Goal: Use online tool/utility

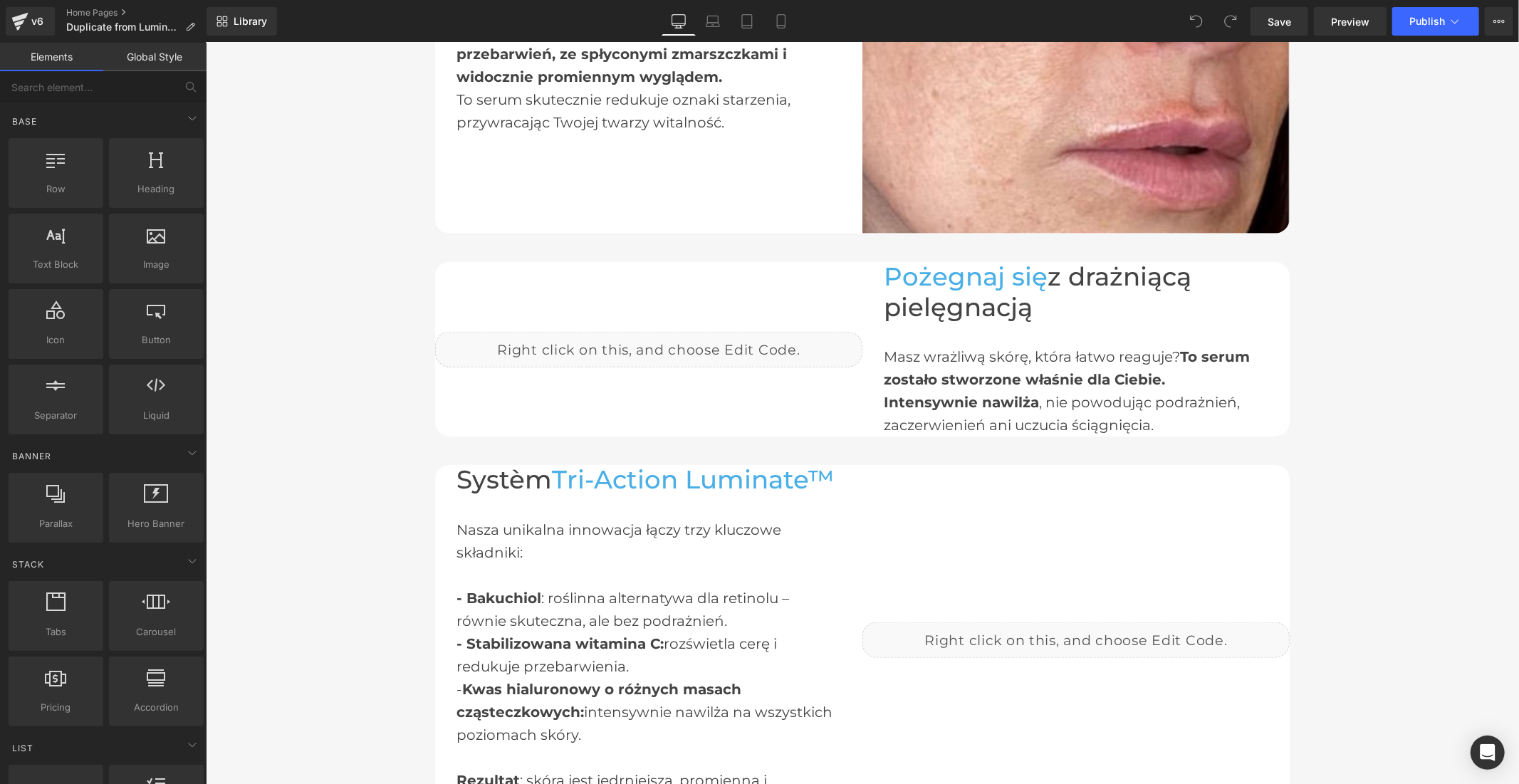
scroll to position [1344, 0]
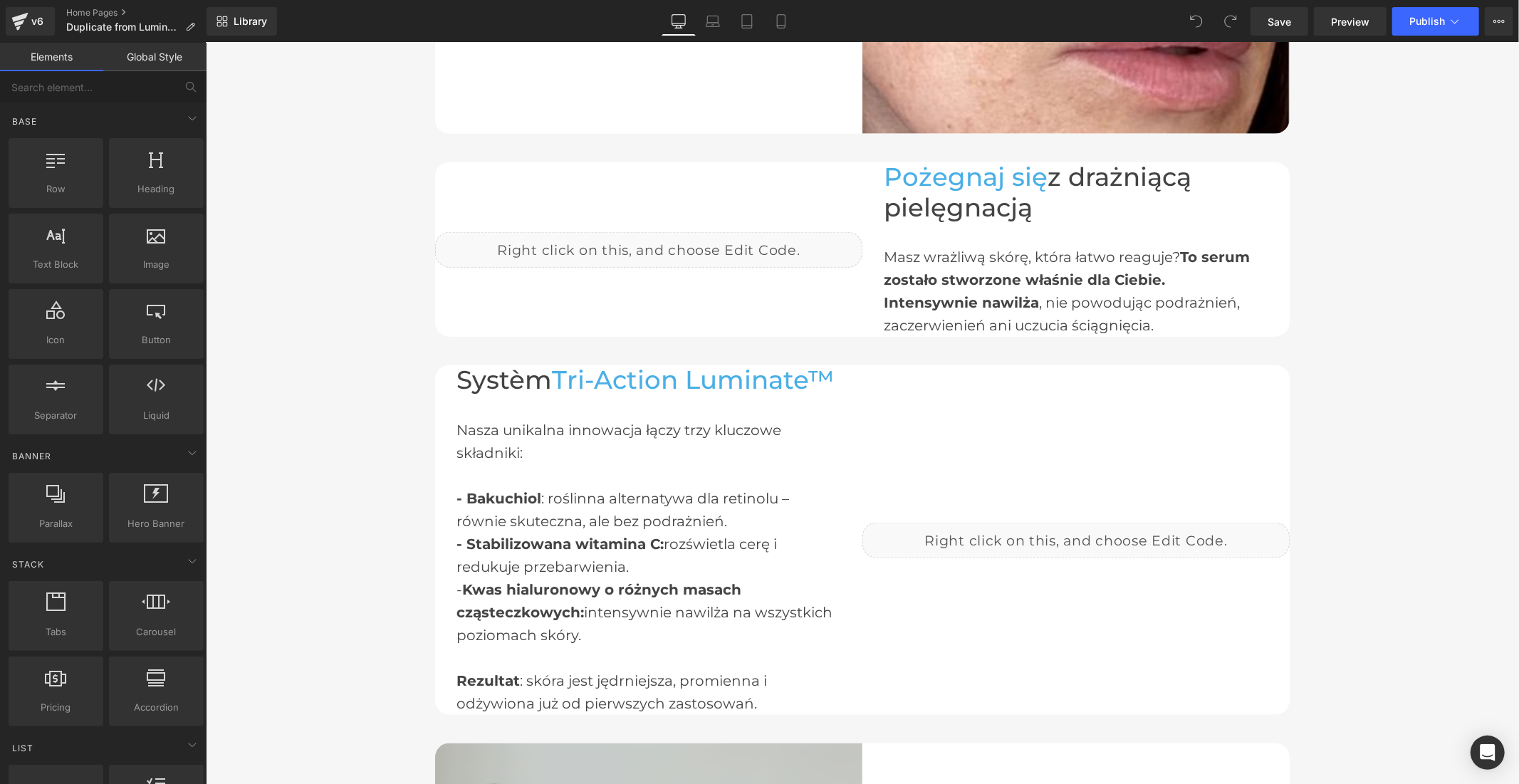
click at [182, 59] on link "Global Style" at bounding box center [156, 56] width 104 height 28
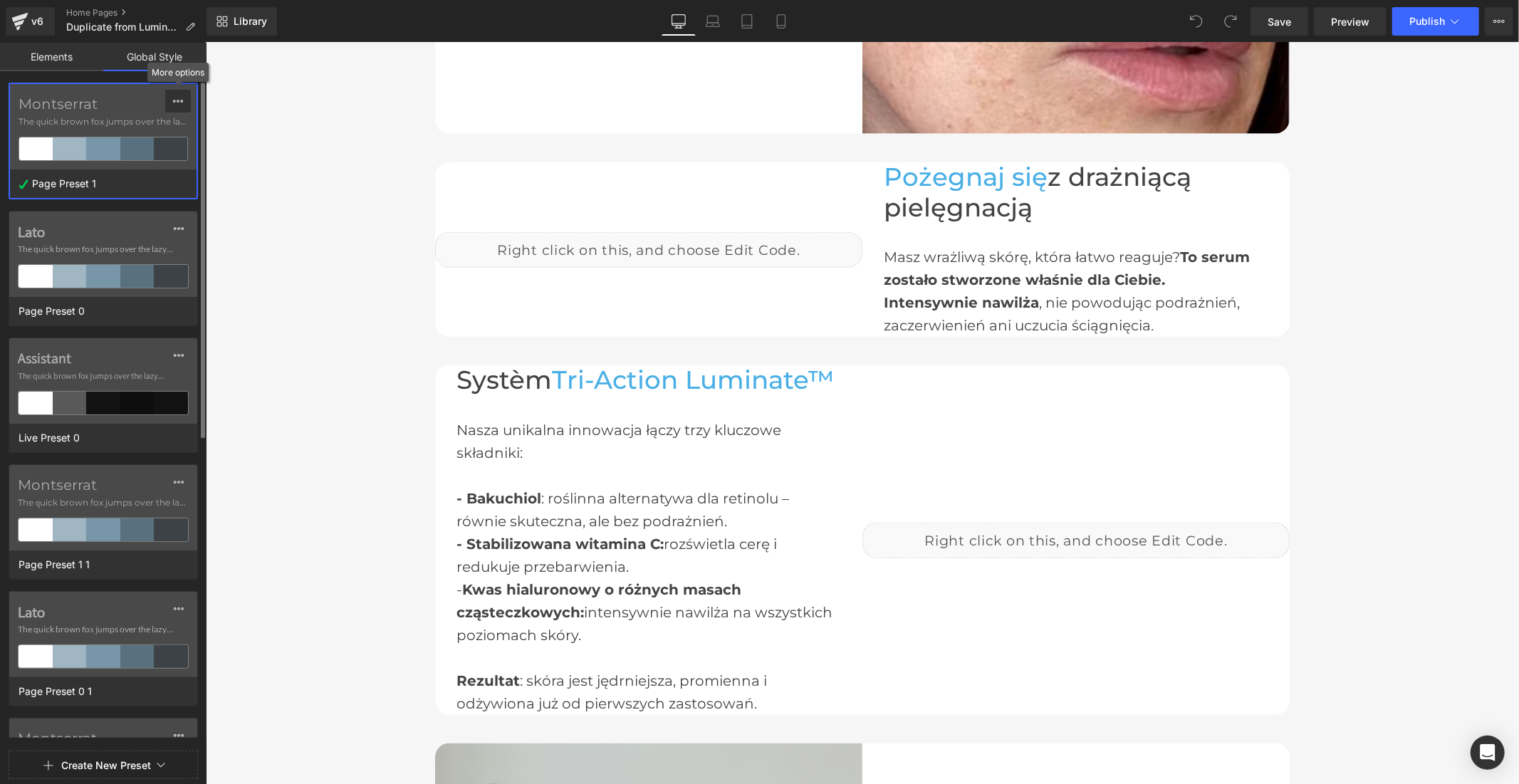
click at [181, 104] on icon at bounding box center [177, 101] width 12 height 12
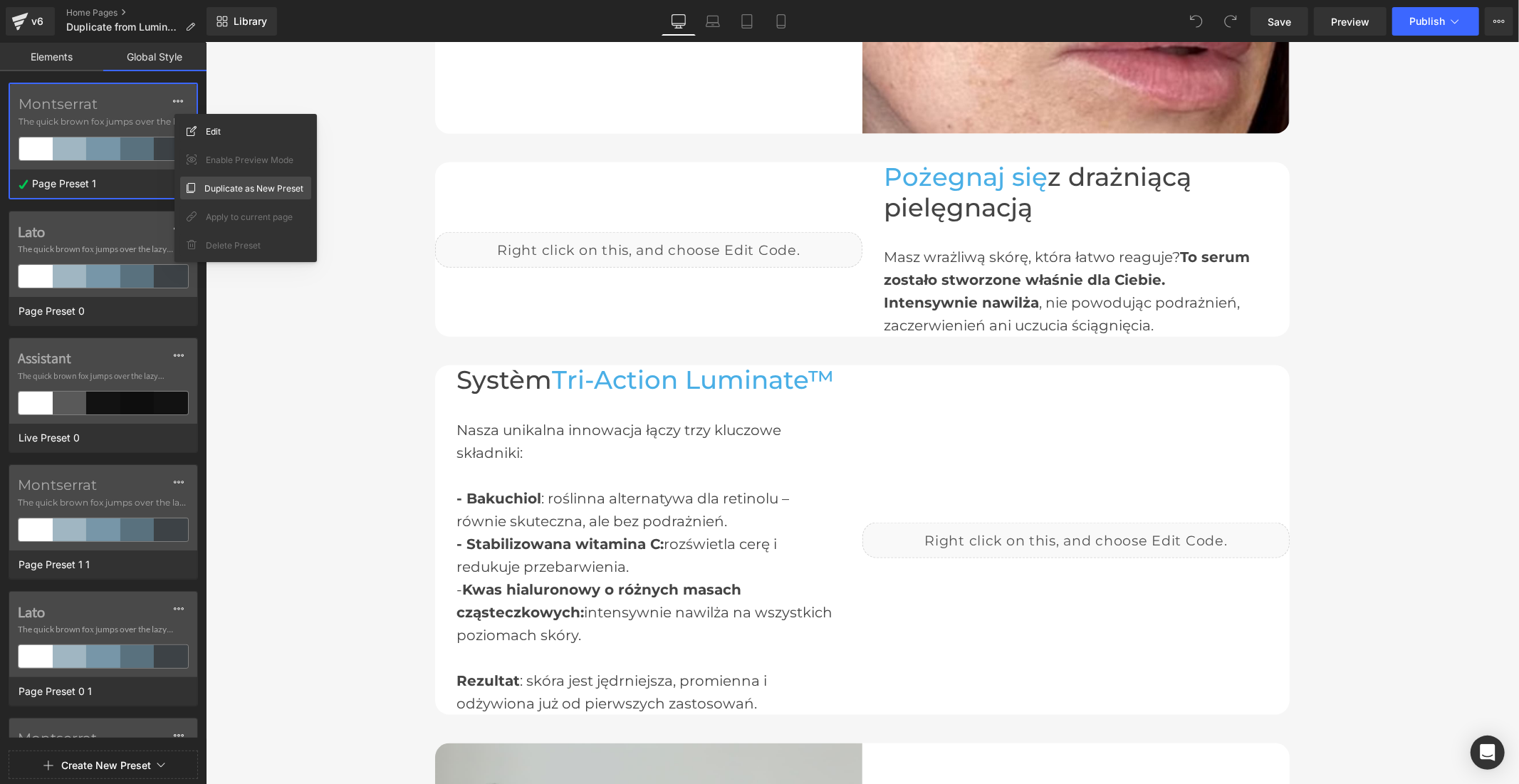
click at [225, 190] on span "Duplicate as New Preset" at bounding box center [254, 188] width 99 height 15
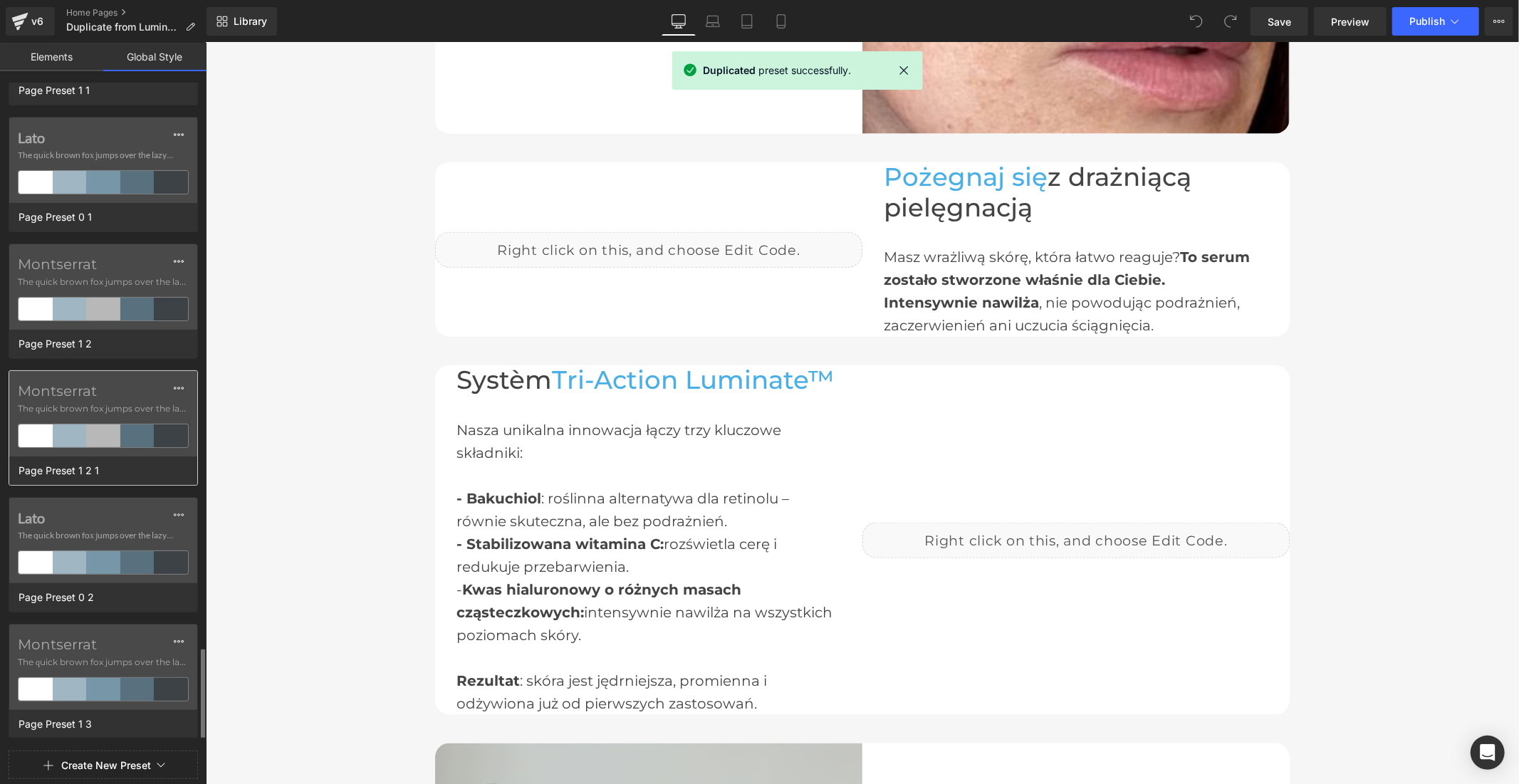
scroll to position [700, 0]
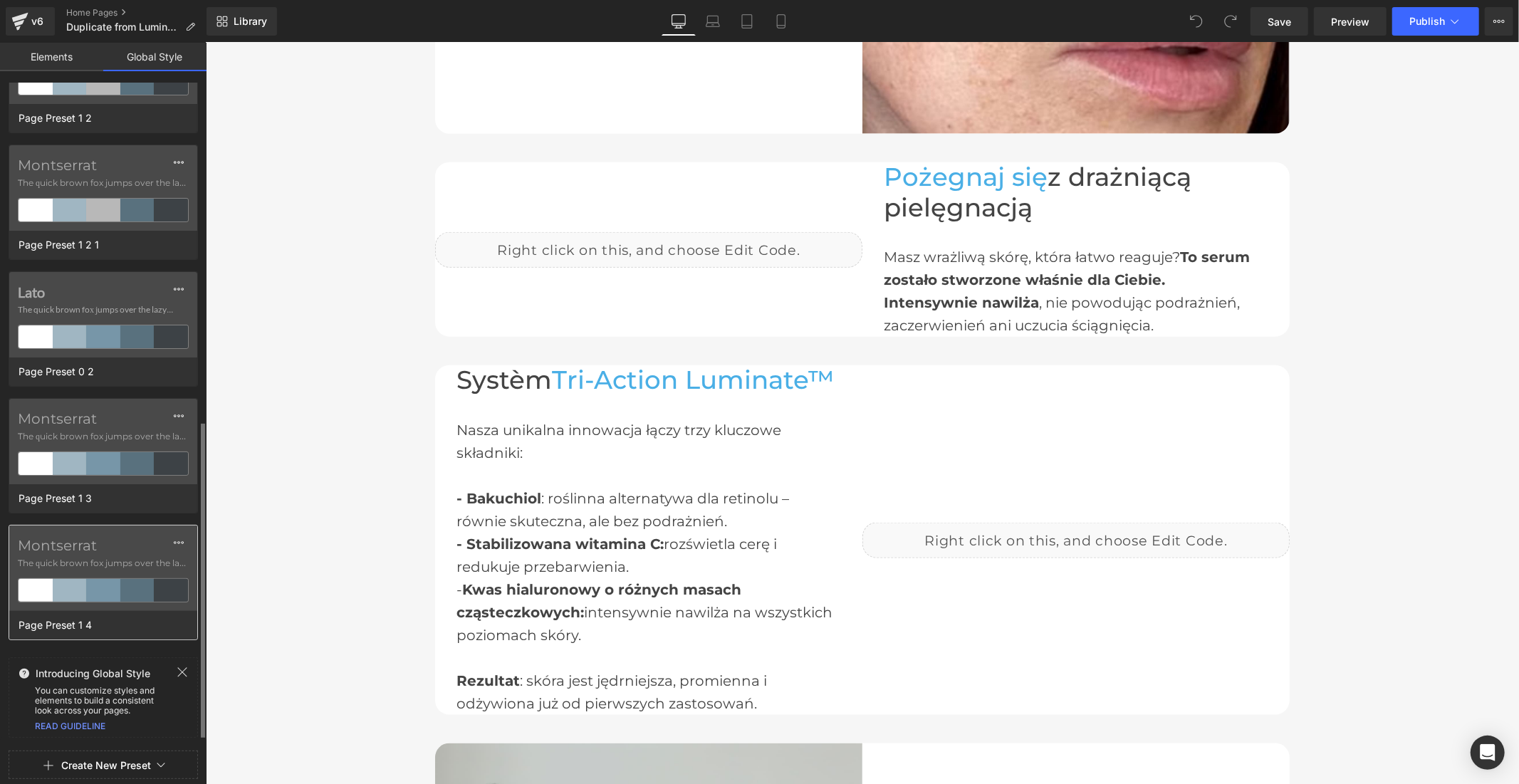
click at [138, 552] on label "Montserrat" at bounding box center [104, 545] width 171 height 17
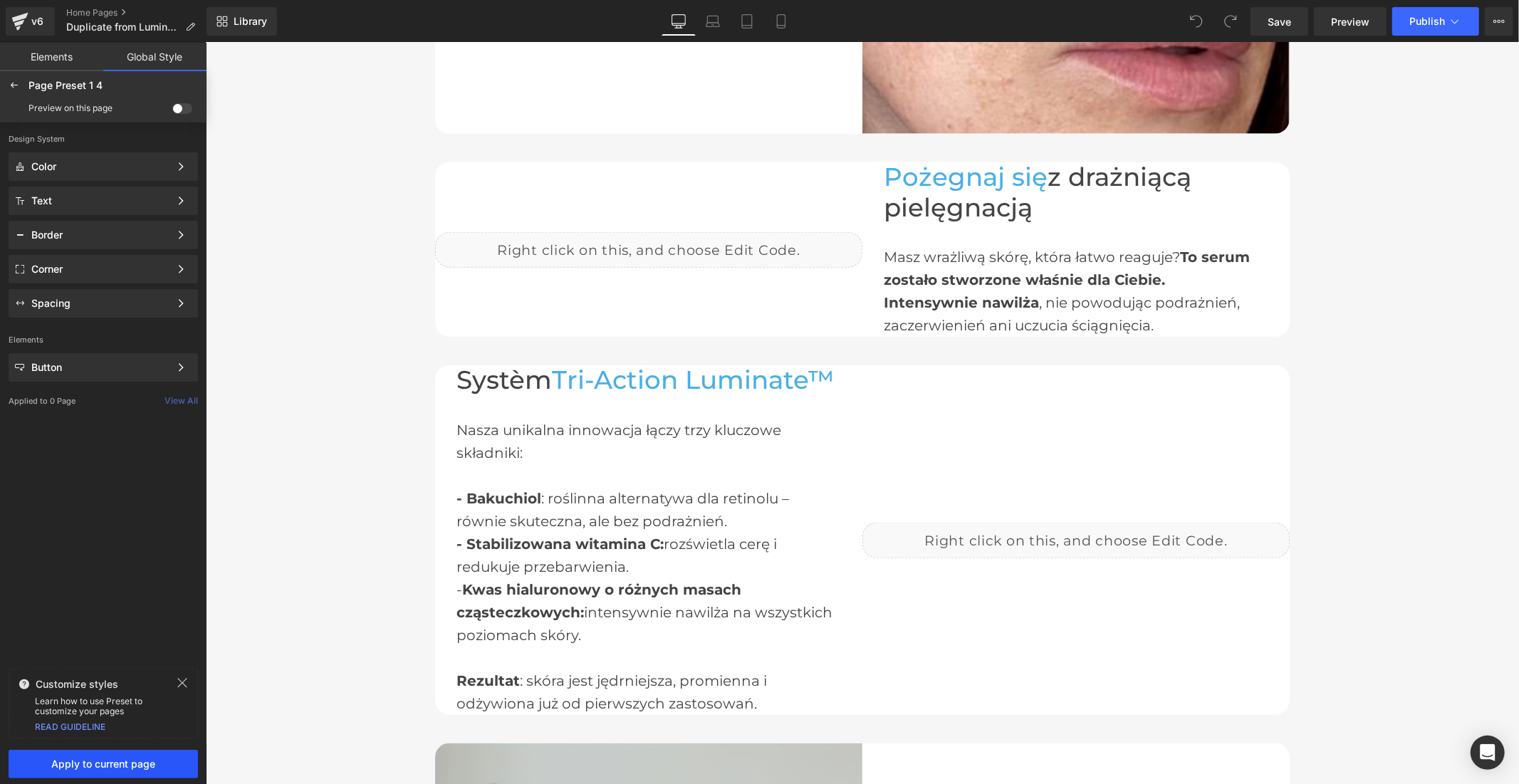
click at [146, 760] on span "Apply to current page" at bounding box center [103, 764] width 172 height 12
click at [1447, 15] on icon at bounding box center [1454, 22] width 15 height 15
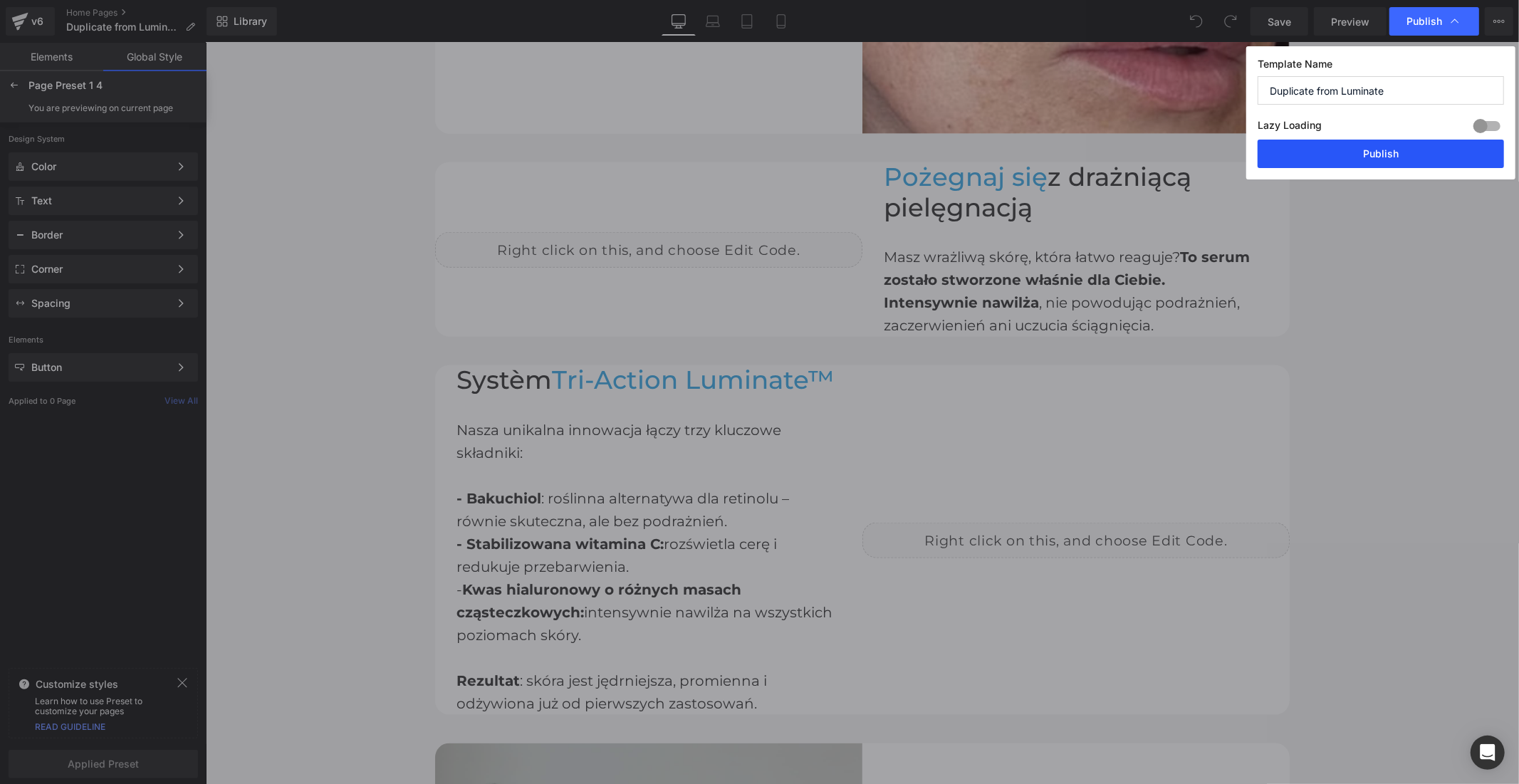
drag, startPoint x: 1399, startPoint y: 157, endPoint x: 1303, endPoint y: 173, distance: 97.3
click at [1399, 157] on button "Publish" at bounding box center [1380, 153] width 246 height 28
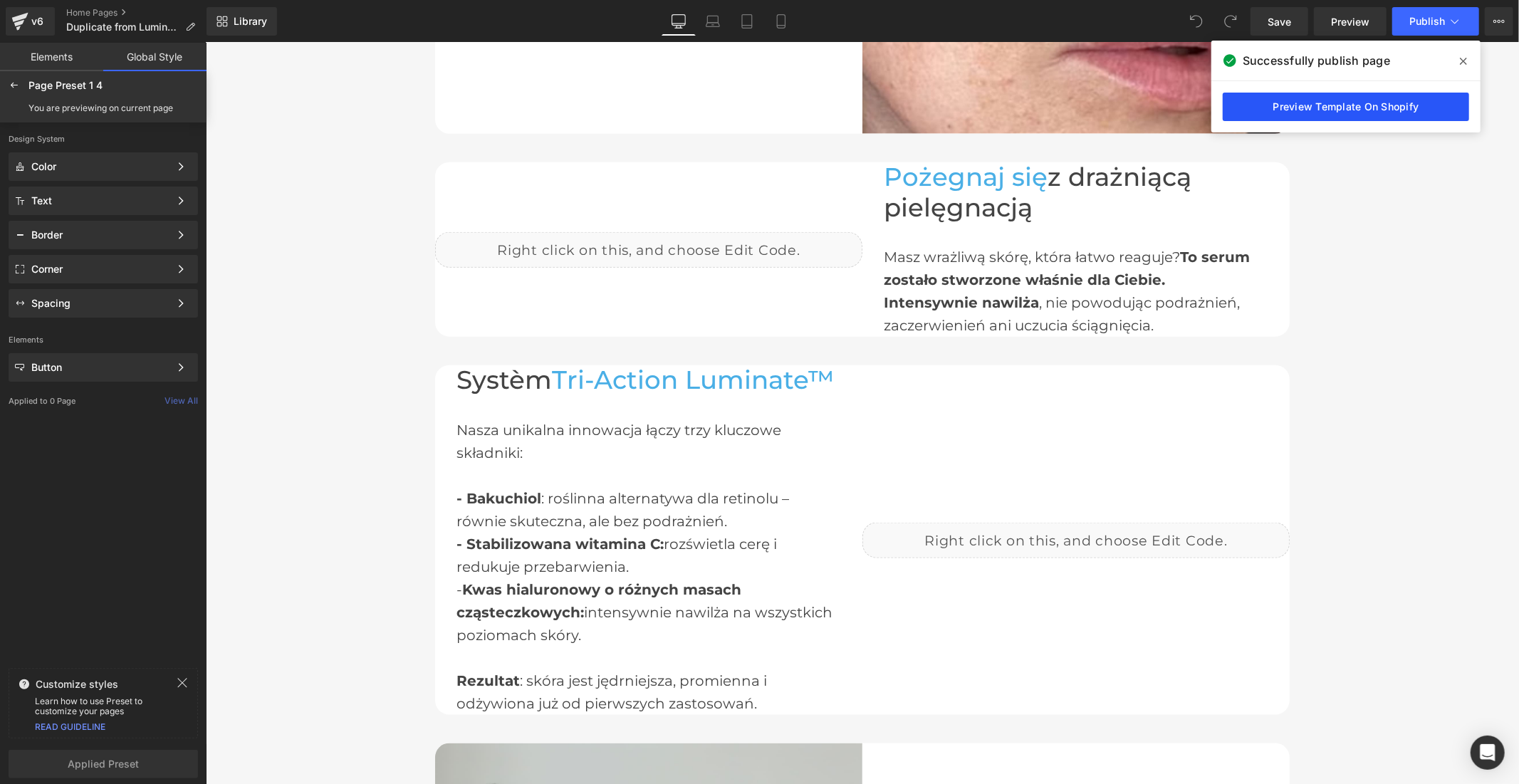
click at [1344, 113] on link "Preview Template On Shopify" at bounding box center [1345, 106] width 246 height 28
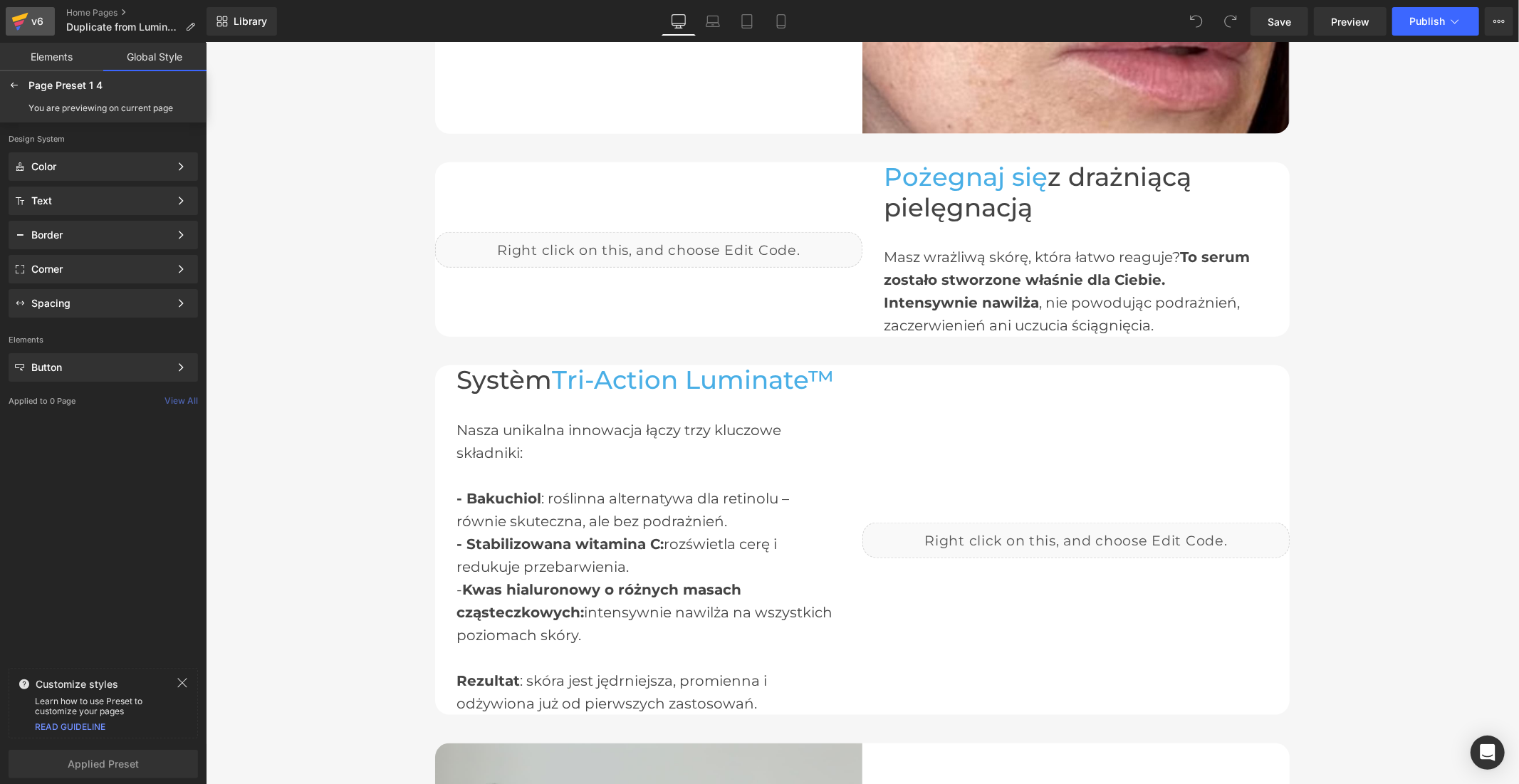
click at [41, 21] on div "v6" at bounding box center [37, 21] width 18 height 18
